Goal: Transaction & Acquisition: Download file/media

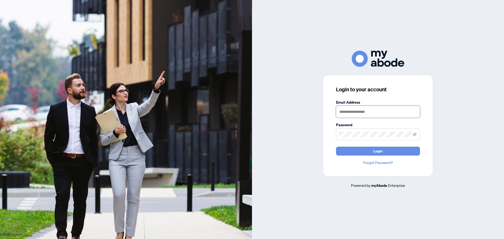
click at [362, 108] on input "text" at bounding box center [378, 112] width 84 height 12
type input "**********"
click at [336, 147] on button "Login" at bounding box center [378, 151] width 84 height 9
drag, startPoint x: 416, startPoint y: 134, endPoint x: 405, endPoint y: 138, distance: 11.0
click at [416, 134] on icon "eye-invisible" at bounding box center [415, 135] width 4 height 4
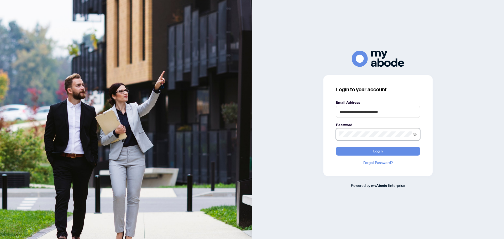
click at [336, 147] on button "Login" at bounding box center [378, 151] width 84 height 9
click at [328, 157] on div "**********" at bounding box center [378, 125] width 109 height 101
click at [336, 147] on button "Login" at bounding box center [378, 151] width 84 height 9
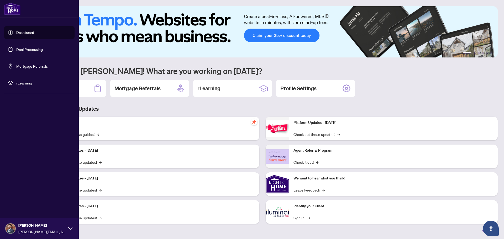
click at [26, 33] on link "Dashboard" at bounding box center [25, 32] width 18 height 5
click at [30, 50] on link "Deal Processing" at bounding box center [29, 49] width 27 height 5
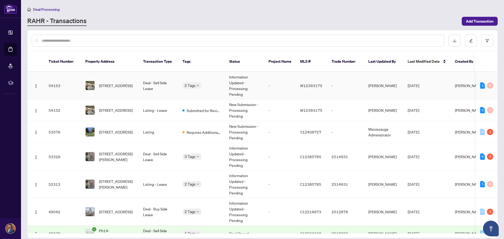
drag, startPoint x: 318, startPoint y: 74, endPoint x: 214, endPoint y: 17, distance: 118.4
click at [214, 17] on div "RAHR - Transactions" at bounding box center [243, 21] width 432 height 9
click at [102, 83] on span "[STREET_ADDRESS]" at bounding box center [116, 86] width 34 height 6
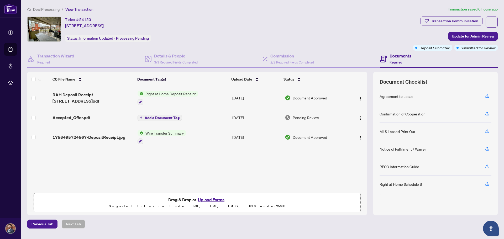
click at [167, 95] on span "Right at Home Deposit Receipt" at bounding box center [170, 94] width 55 height 6
click at [76, 96] on span "RAH Deposit Receipt - [STREET_ADDRESS]pdf" at bounding box center [93, 98] width 81 height 13
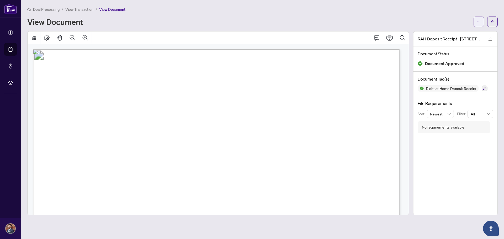
drag, startPoint x: 480, startPoint y: 22, endPoint x: 477, endPoint y: 27, distance: 6.2
click at [480, 23] on icon "ellipsis" at bounding box center [479, 22] width 4 height 4
click at [469, 32] on span "Download" at bounding box center [460, 33] width 40 height 6
